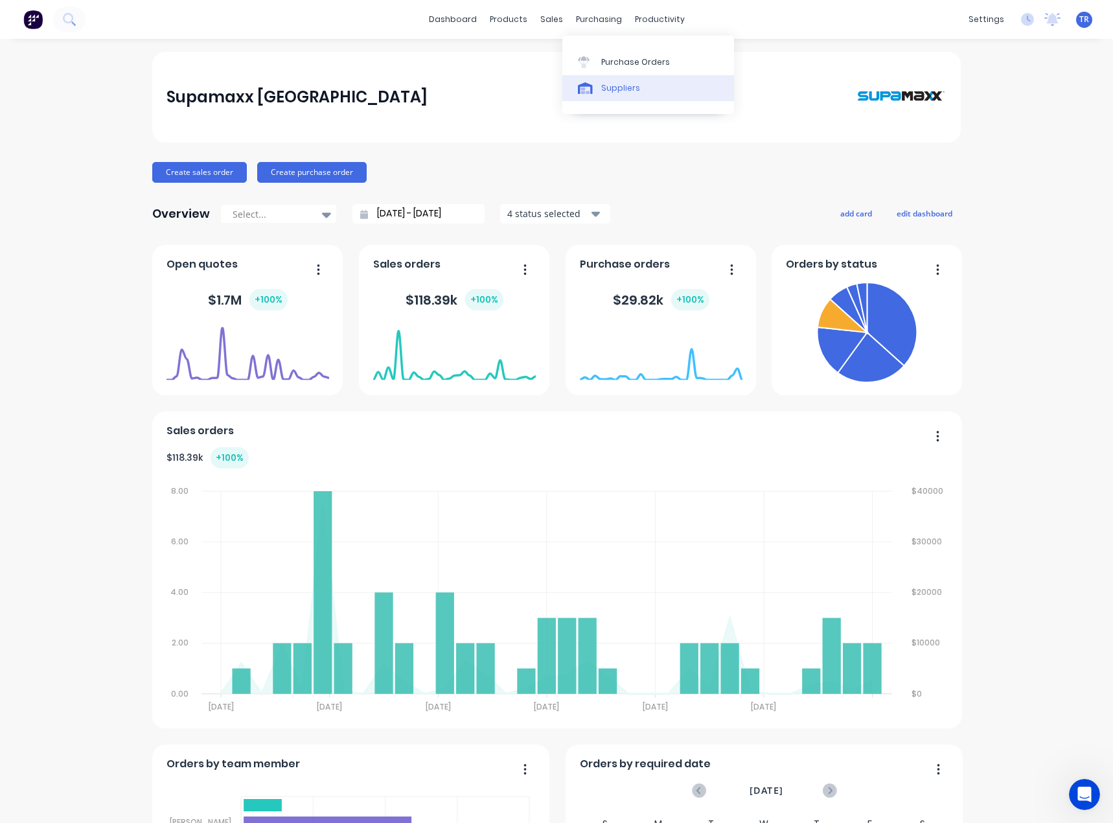
click at [605, 84] on div "Suppliers" at bounding box center [620, 88] width 39 height 12
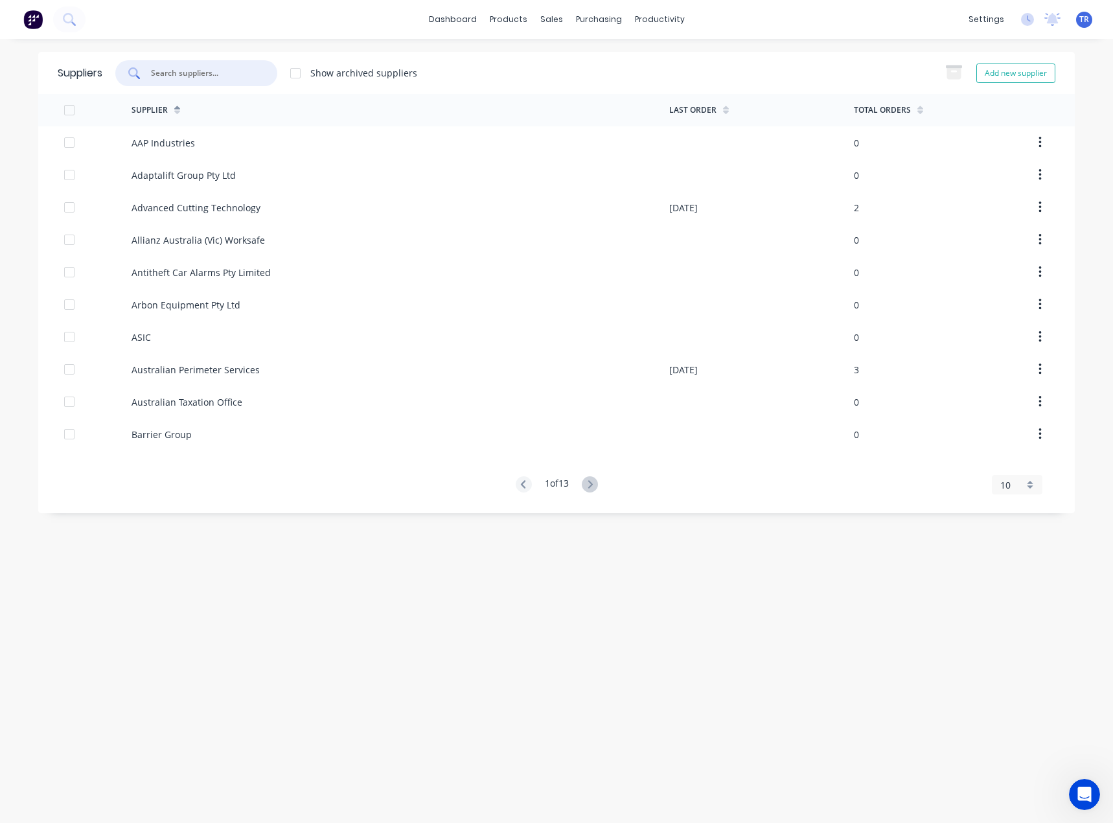
click at [241, 71] on input "text" at bounding box center [204, 73] width 108 height 13
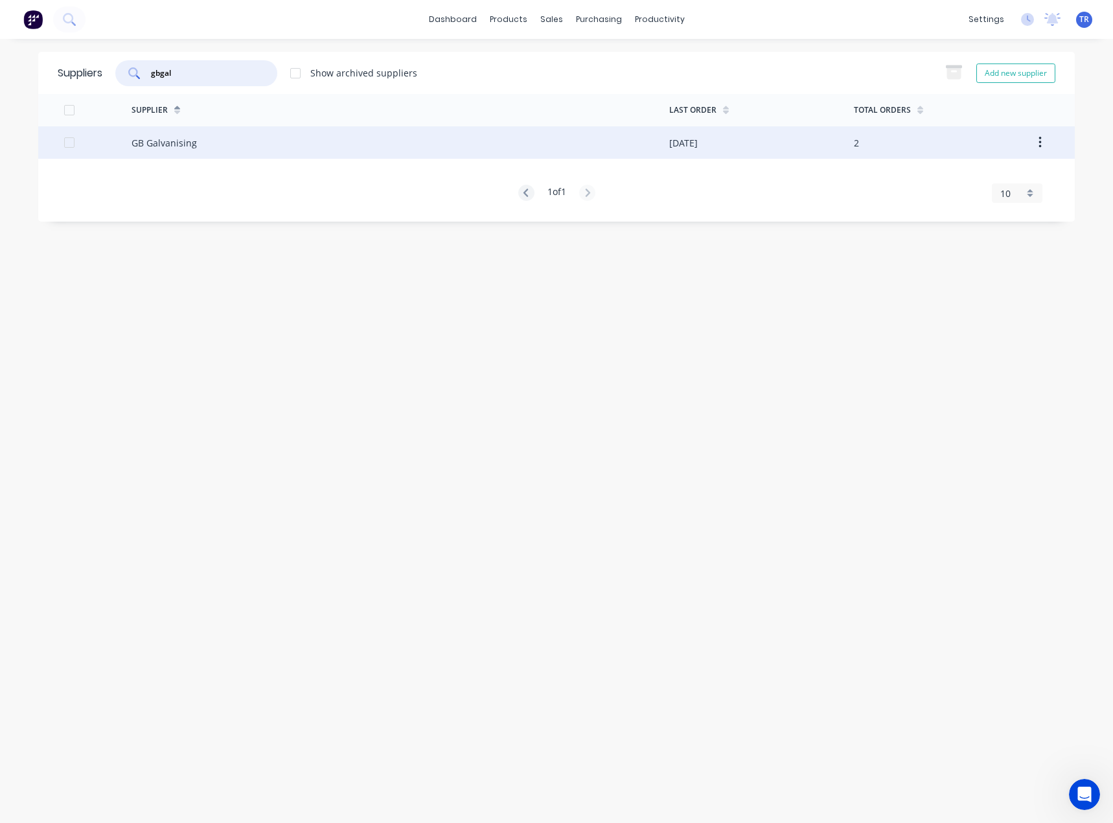
type input "gbgal"
click at [132, 153] on div "GB Galvanising" at bounding box center [401, 142] width 538 height 32
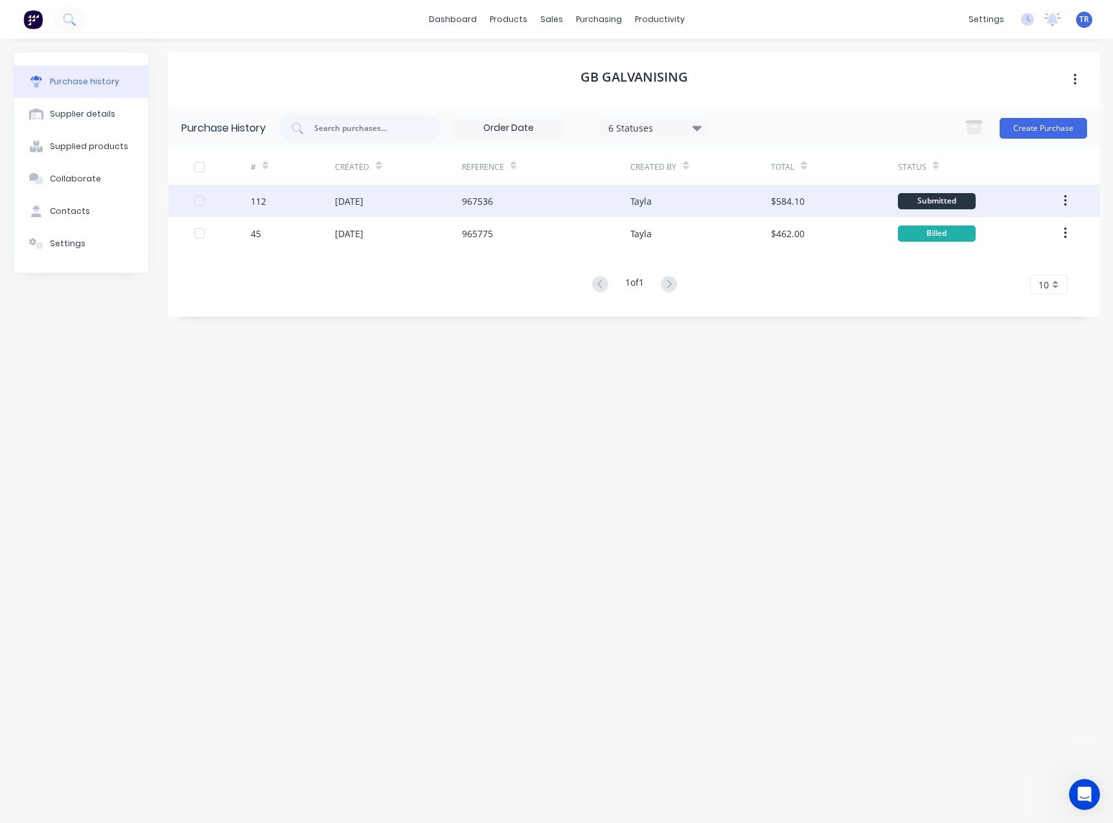
click at [345, 199] on div "[DATE]" at bounding box center [349, 201] width 29 height 14
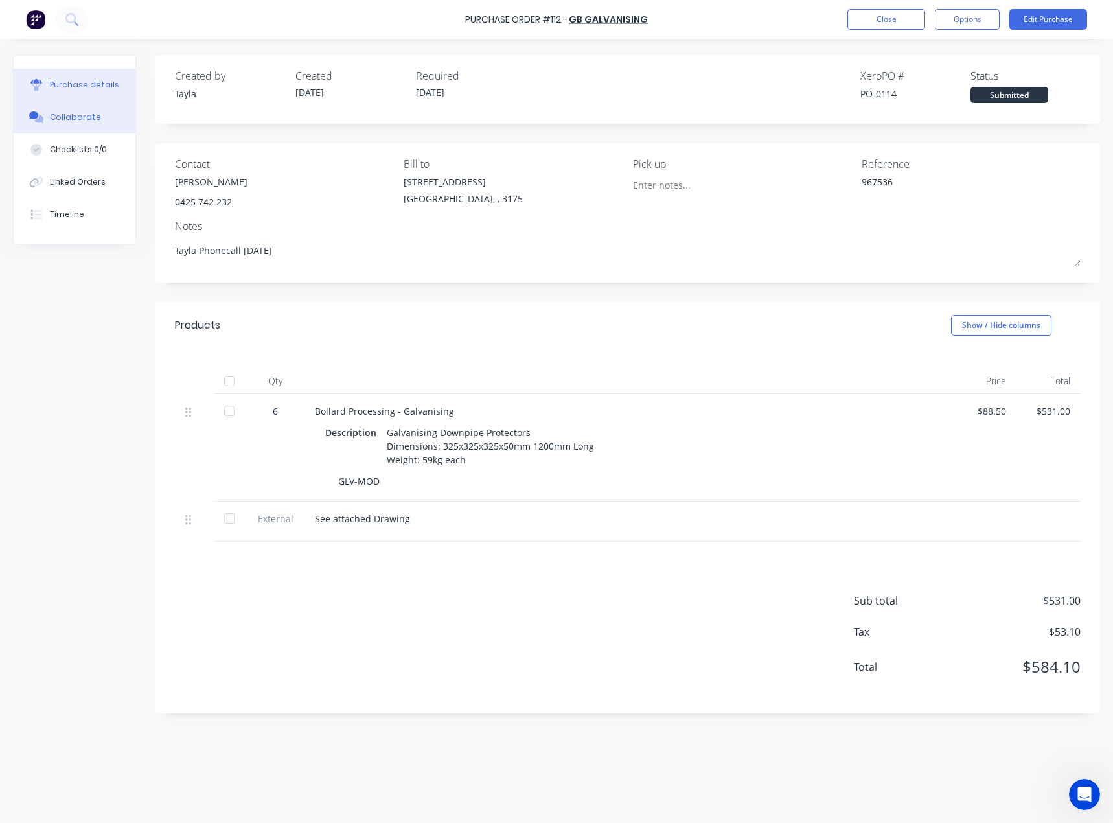
click at [117, 102] on button "Collaborate" at bounding box center [75, 117] width 122 height 32
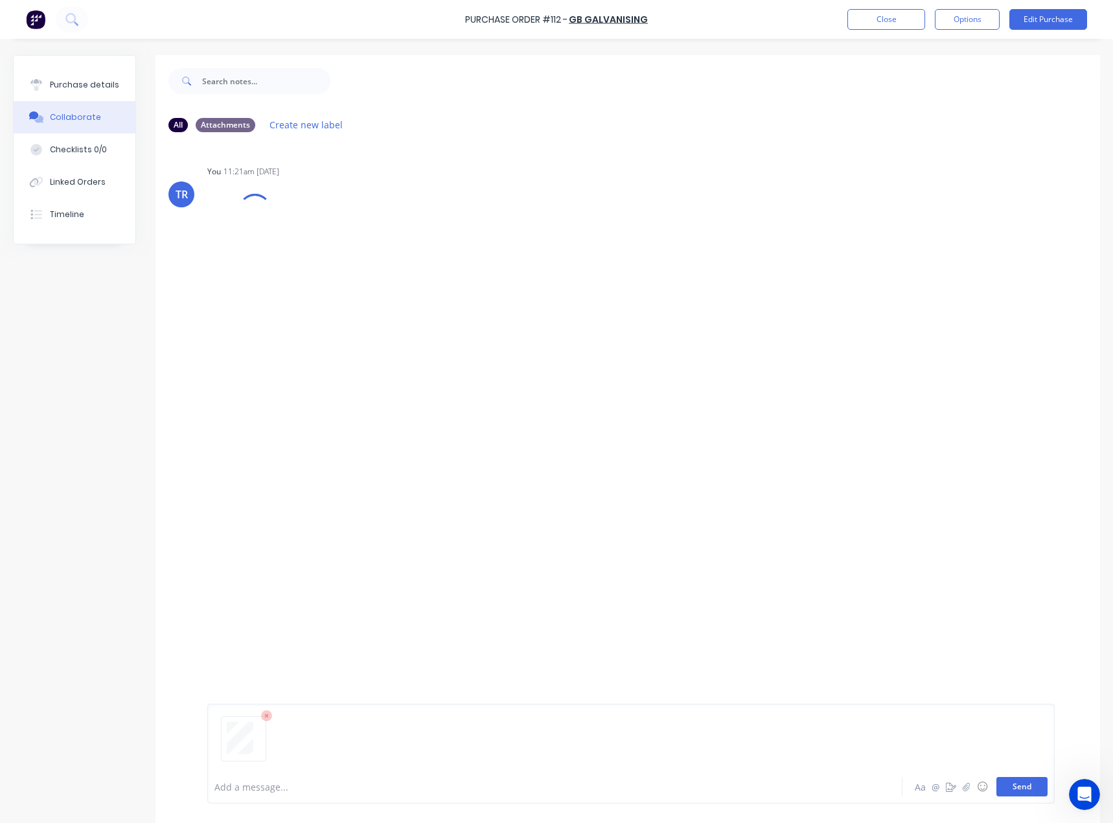
click at [1026, 792] on button "Send" at bounding box center [1022, 786] width 51 height 19
click at [1018, 786] on button "Send" at bounding box center [1022, 786] width 51 height 19
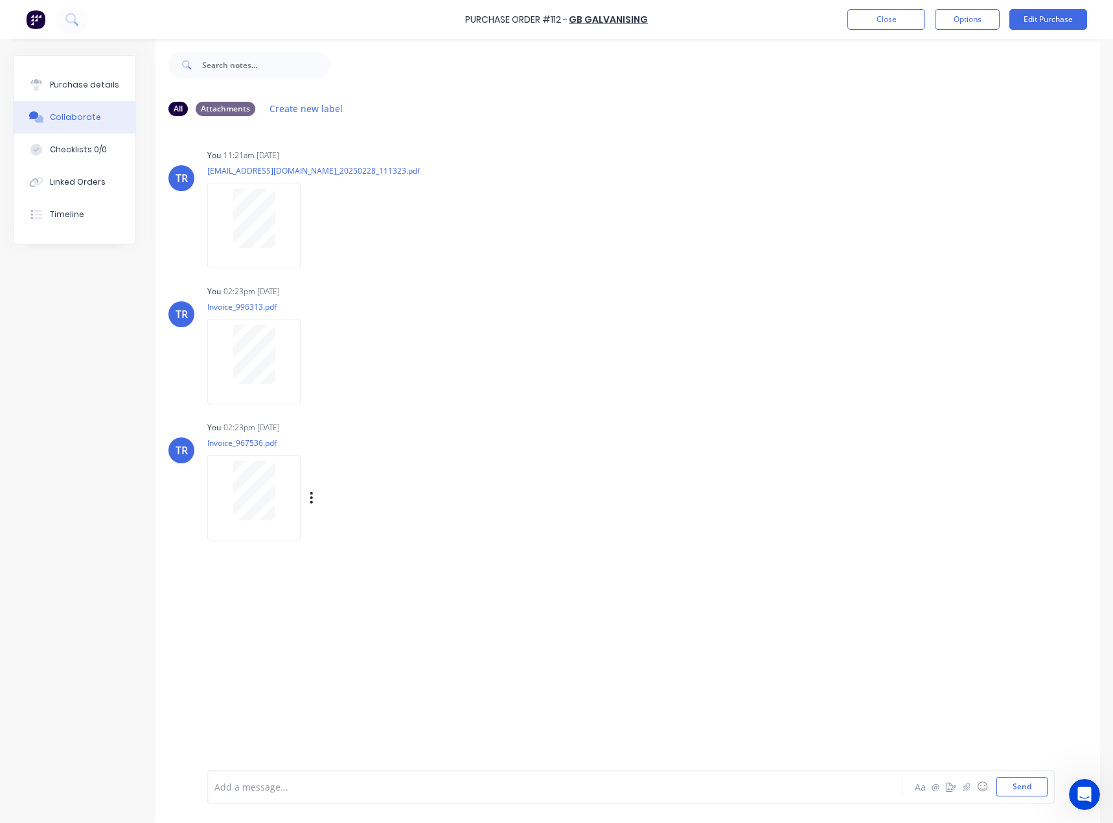
scroll to position [32, 0]
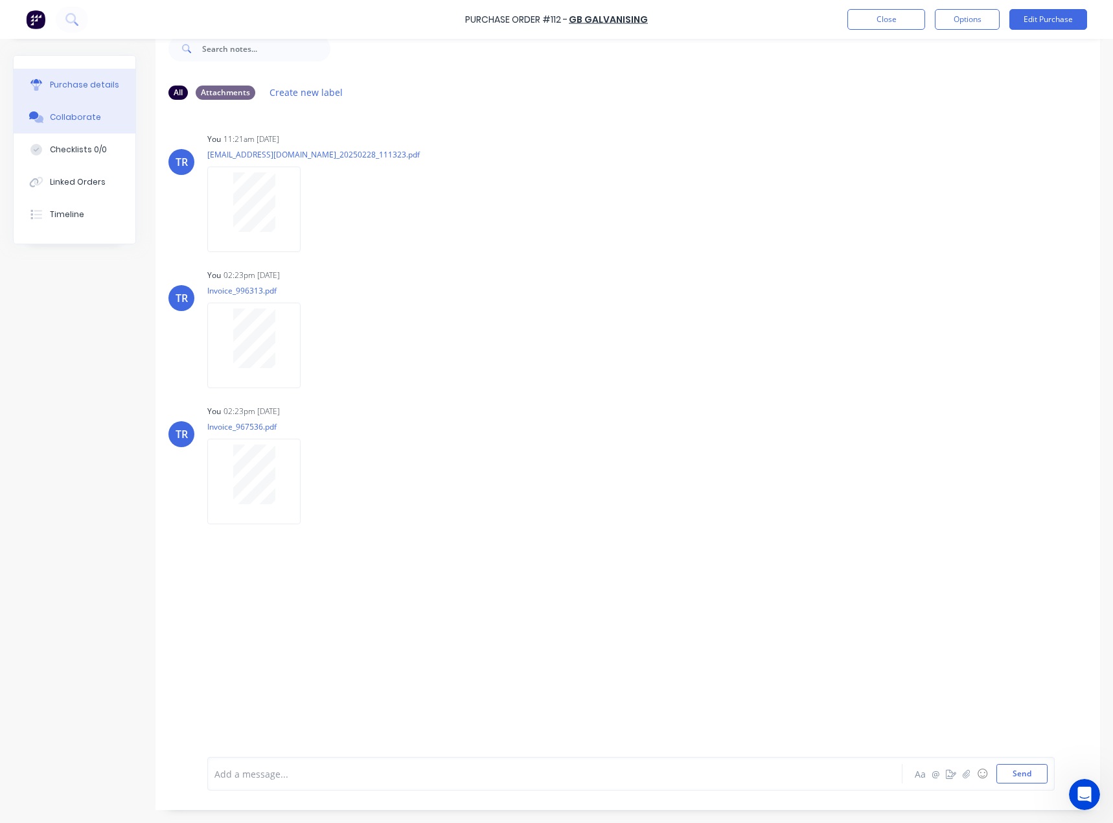
click at [78, 69] on button "Purchase details" at bounding box center [75, 85] width 122 height 32
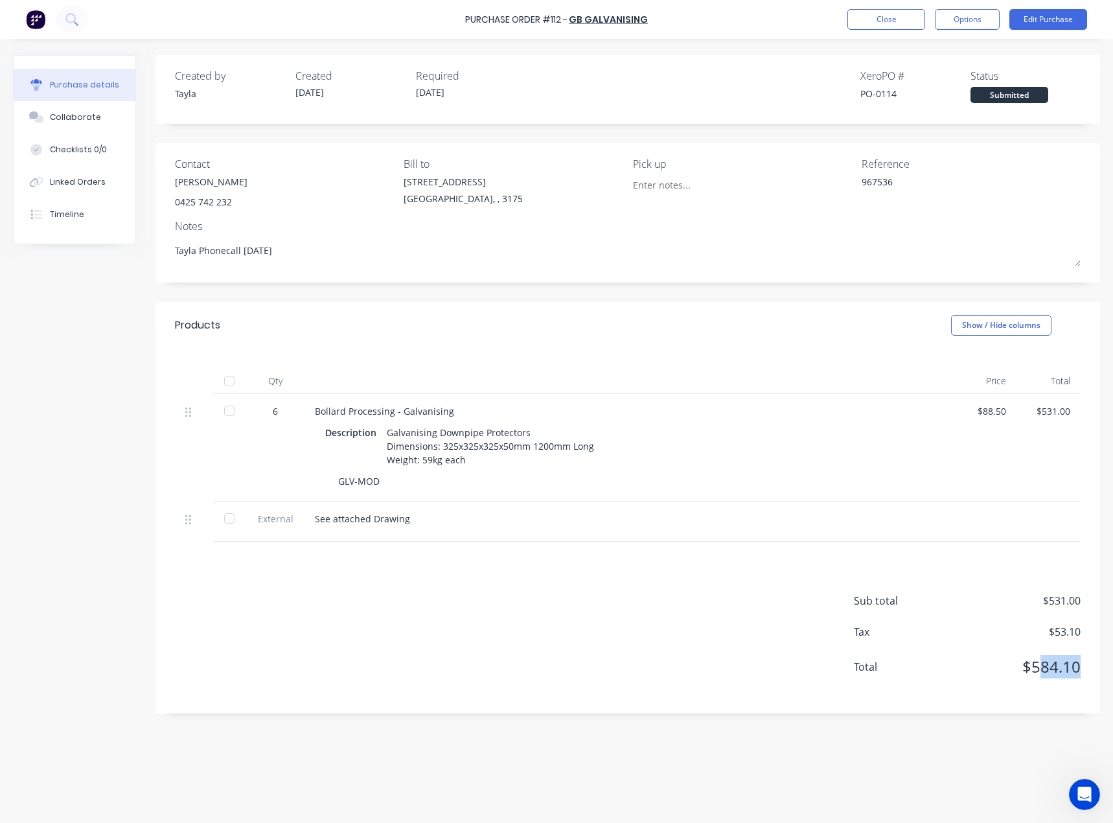
drag, startPoint x: 1084, startPoint y: 668, endPoint x: 1041, endPoint y: 673, distance: 43.1
click at [1041, 673] on div "Sub total $531.00 Tax $53.10 Total $584.10" at bounding box center [628, 628] width 945 height 172
drag, startPoint x: 1084, startPoint y: 601, endPoint x: 1049, endPoint y: 603, distance: 35.7
click at [1049, 603] on div "Sub total $531.00 Tax $53.10 Total $584.10" at bounding box center [628, 628] width 945 height 172
drag, startPoint x: 1086, startPoint y: 665, endPoint x: 1034, endPoint y: 668, distance: 51.9
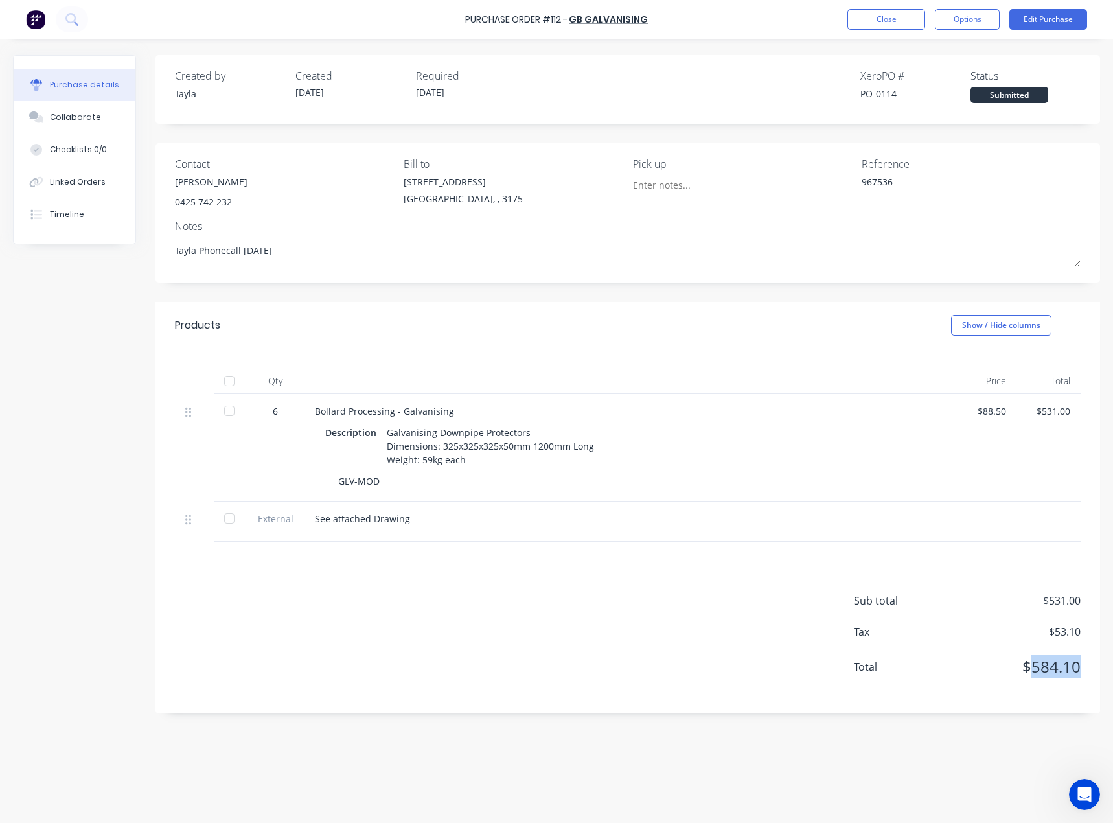
click at [1034, 668] on div "Sub total $531.00 Tax $53.10 Total $584.10" at bounding box center [628, 628] width 945 height 172
drag, startPoint x: 1080, startPoint y: 605, endPoint x: 1051, endPoint y: 603, distance: 29.2
click at [1051, 603] on span "$531.00" at bounding box center [1016, 601] width 130 height 16
copy span "531.00"
click at [889, 22] on button "Close" at bounding box center [887, 19] width 78 height 21
